Goal: Task Accomplishment & Management: Use online tool/utility

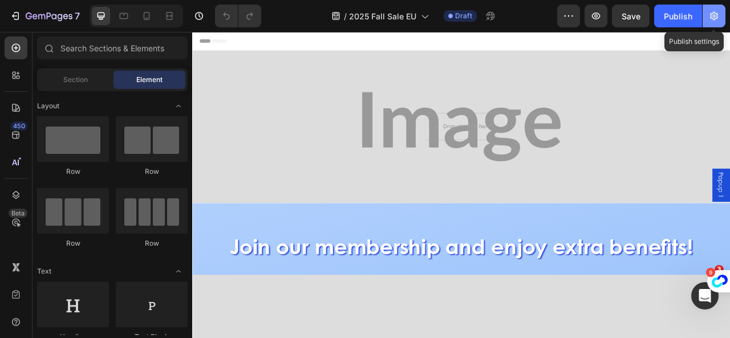
click at [712, 17] on icon "button" at bounding box center [714, 15] width 11 height 11
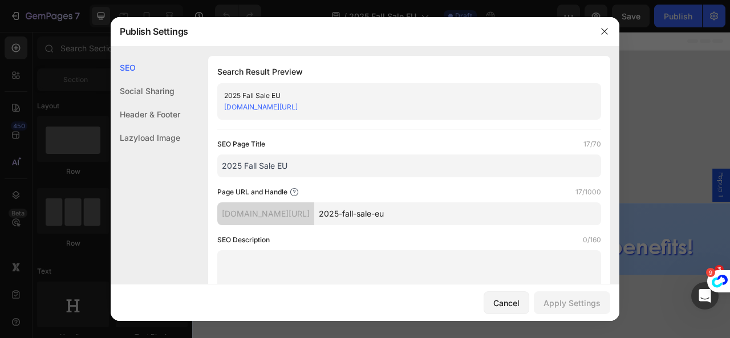
click at [470, 216] on input "2025-fall-sale-eu" at bounding box center [457, 214] width 287 height 23
drag, startPoint x: 285, startPoint y: 169, endPoint x: 277, endPoint y: 169, distance: 8.6
click at [277, 169] on input "2025 Fall Sale EU" at bounding box center [409, 166] width 384 height 23
click at [314, 171] on input "2025 Fall Sale CA" at bounding box center [409, 166] width 384 height 23
type input "2025 Fall Sale CA"
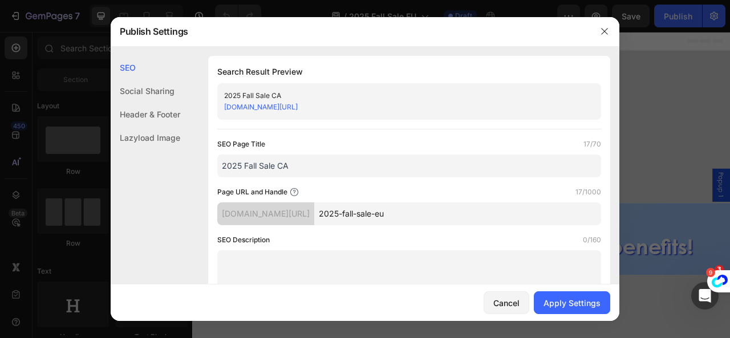
drag, startPoint x: 428, startPoint y: 212, endPoint x: 413, endPoint y: 215, distance: 15.1
click at [413, 215] on input "2025-fall-sale-eu" at bounding box center [457, 214] width 287 height 23
type input "2025-fall-sale-ca"
click at [569, 312] on button "Apply Settings" at bounding box center [572, 303] width 76 height 23
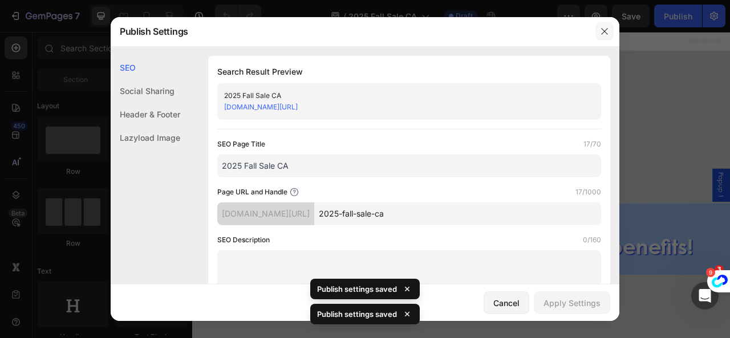
click at [605, 36] on icon "button" at bounding box center [604, 31] width 9 height 9
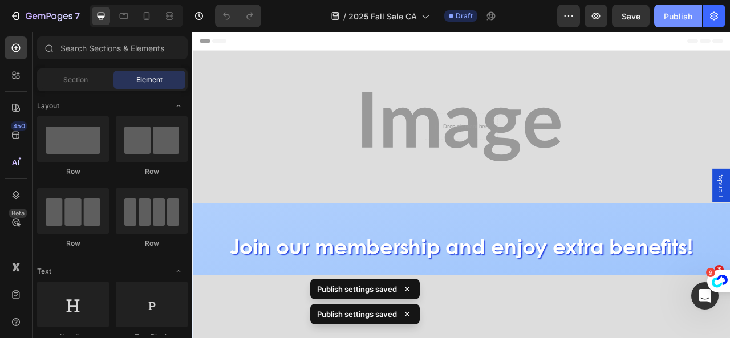
click at [679, 19] on div "Publish" at bounding box center [678, 16] width 29 height 12
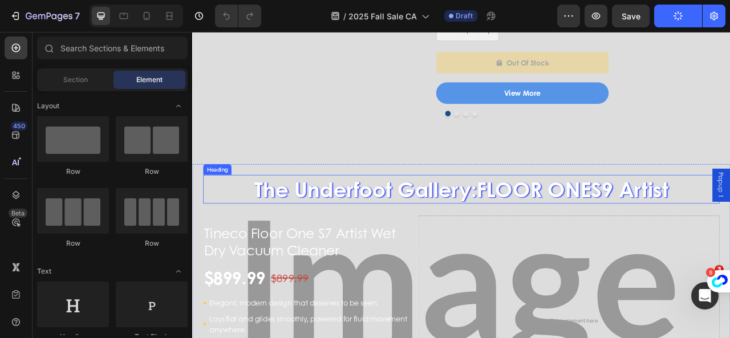
scroll to position [1369, 0]
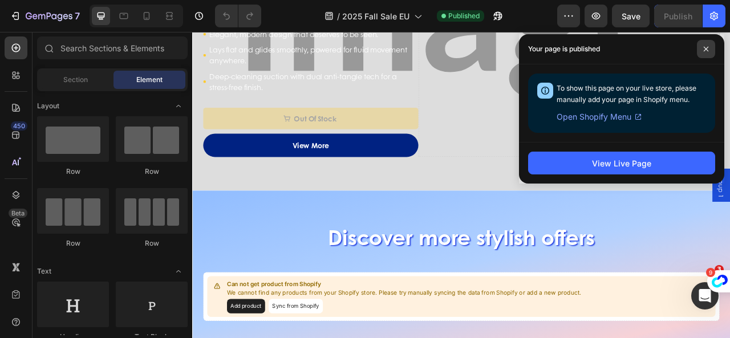
click at [706, 48] on icon at bounding box center [707, 49] width 6 height 6
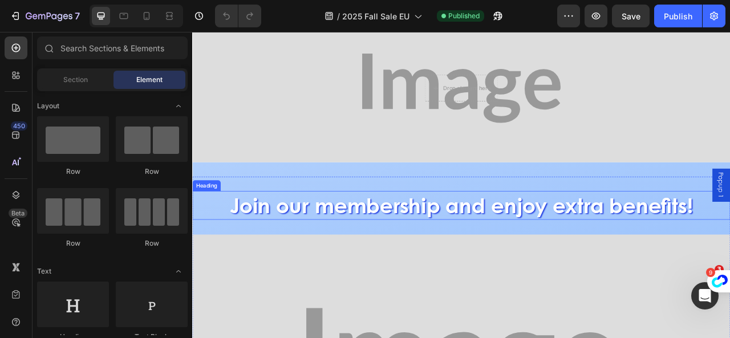
scroll to position [0, 0]
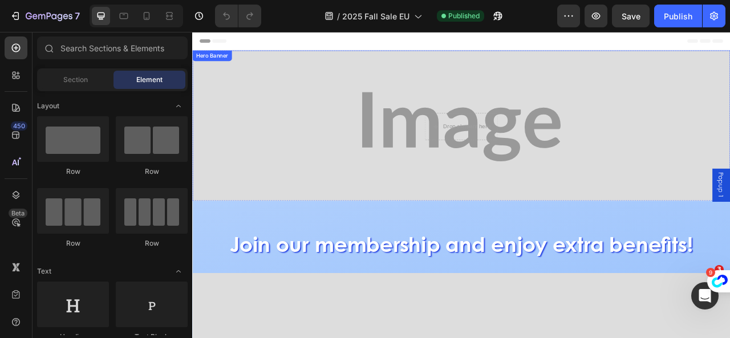
click at [371, 94] on div "Background Image" at bounding box center [534, 152] width 685 height 195
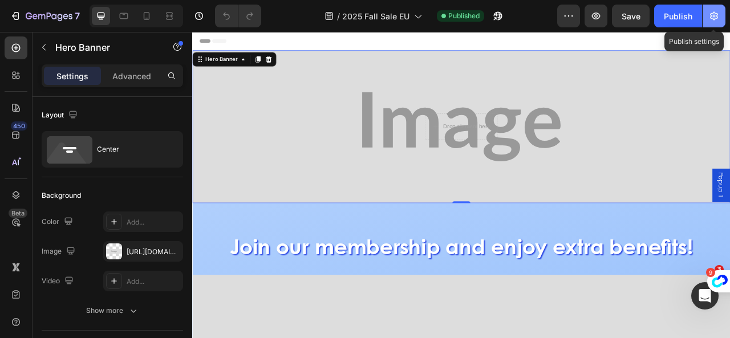
click at [718, 18] on icon "button" at bounding box center [714, 16] width 8 height 9
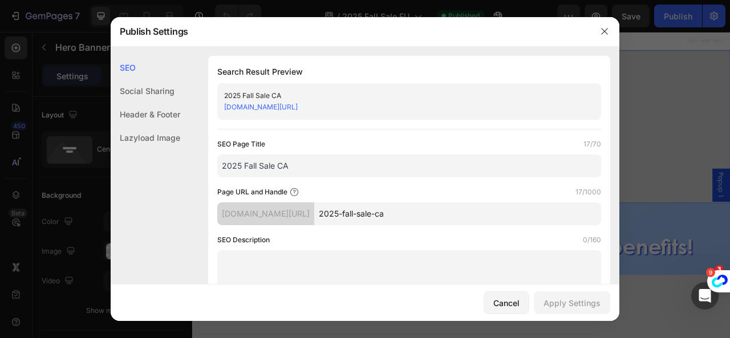
click at [298, 107] on link "[DOMAIN_NAME][URL]" at bounding box center [261, 107] width 74 height 9
click at [522, 305] on button "Cancel" at bounding box center [507, 303] width 46 height 23
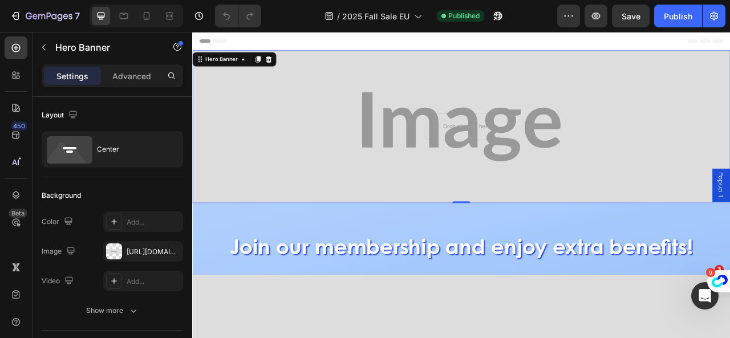
click at [213, 118] on div "Background Image" at bounding box center [534, 152] width 685 height 195
click at [114, 258] on div at bounding box center [114, 252] width 16 height 16
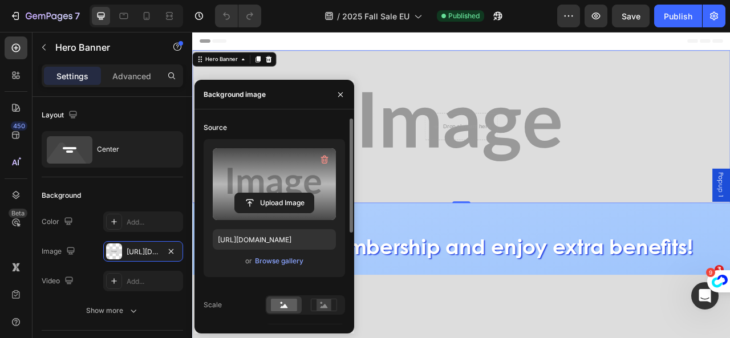
click at [235, 188] on label at bounding box center [274, 184] width 123 height 72
click at [235, 193] on input "file" at bounding box center [274, 202] width 79 height 19
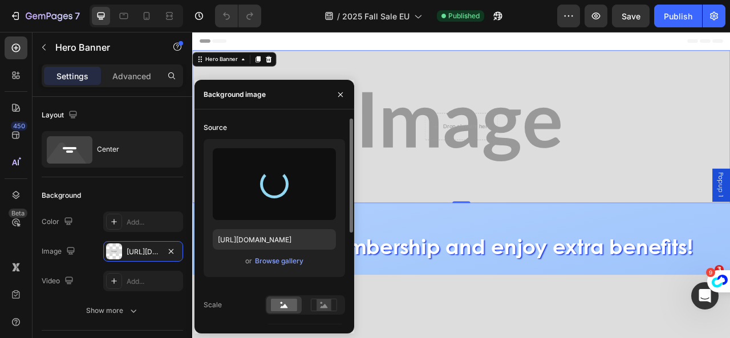
type input "[URL][DOMAIN_NAME]"
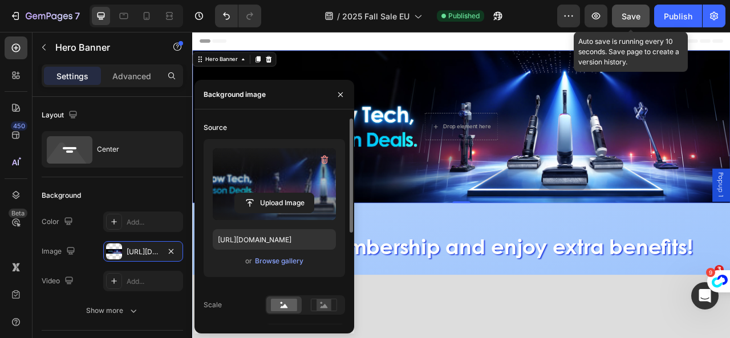
click at [629, 19] on span "Save" at bounding box center [631, 16] width 19 height 10
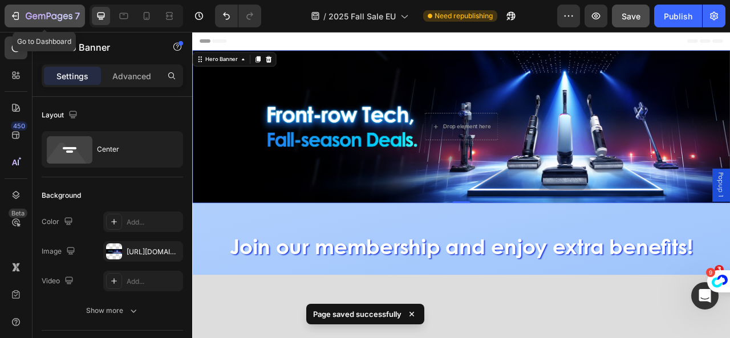
click at [37, 15] on icon "button" at bounding box center [35, 16] width 5 height 5
